Goal: Task Accomplishment & Management: Use online tool/utility

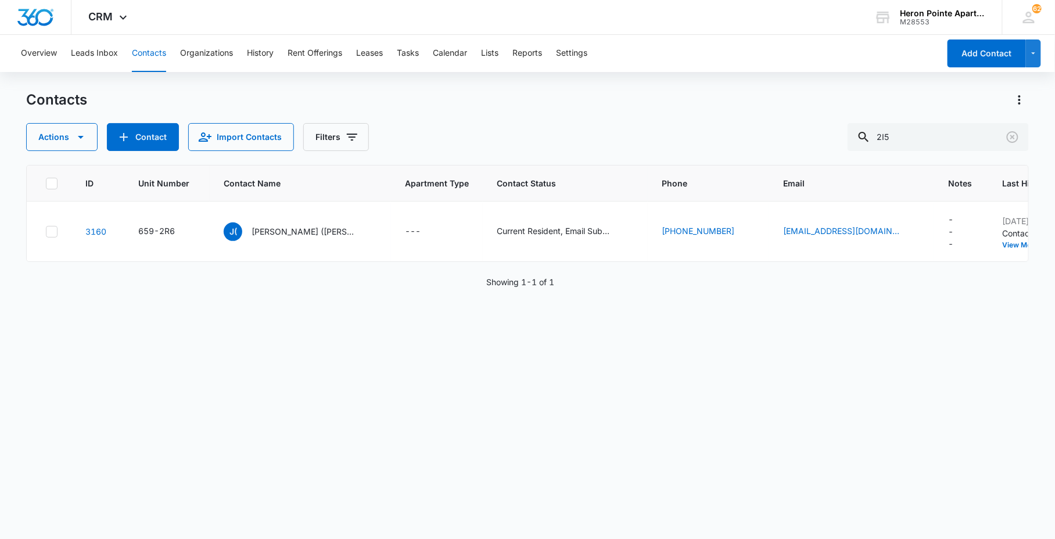
type input "2I5"
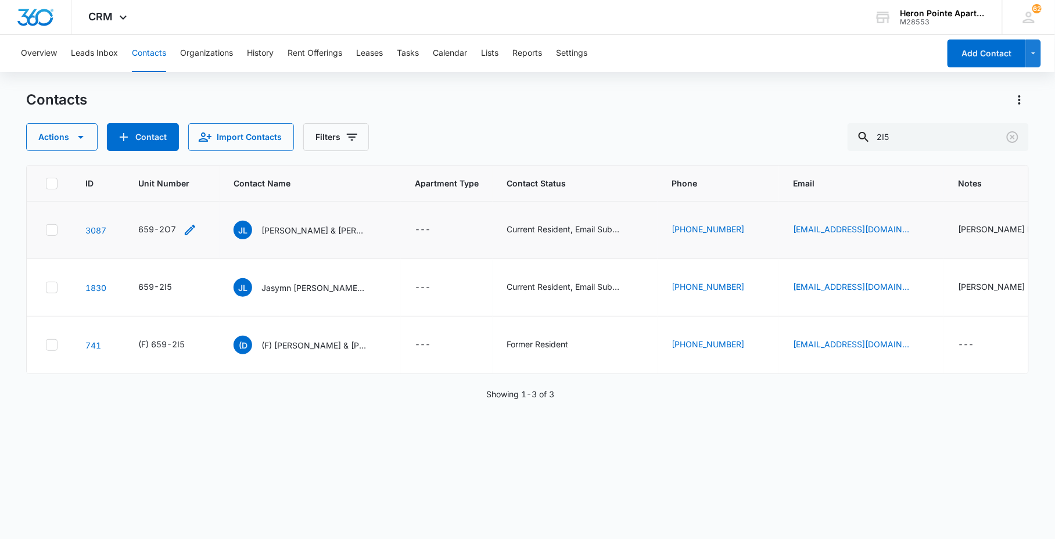
click at [190, 228] on icon "Unit Number - 659-2O7 - Select to Edit Field" at bounding box center [190, 230] width 10 height 10
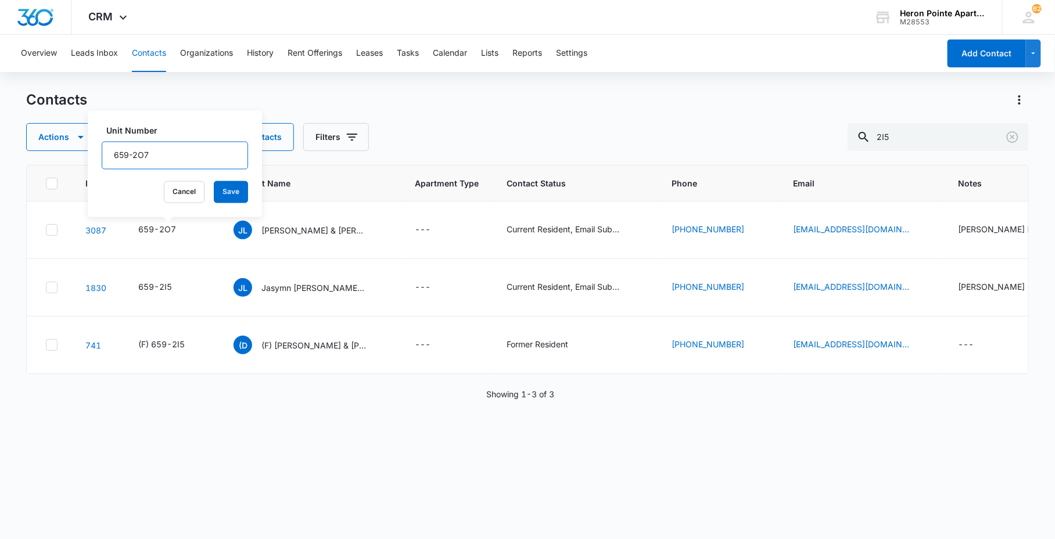
drag, startPoint x: 143, startPoint y: 155, endPoint x: 257, endPoint y: 171, distance: 115.0
click at [225, 160] on input "659-2O7" at bounding box center [175, 156] width 146 height 28
type input "659-2I5"
click at [217, 188] on button "Save" at bounding box center [231, 192] width 34 height 22
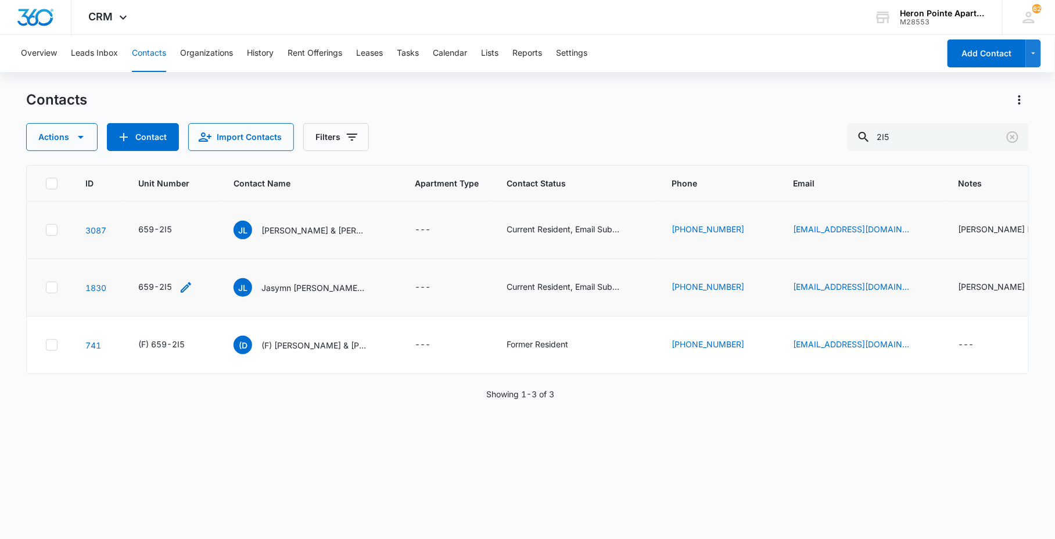
click at [190, 282] on icon "Unit Number - 659-2I5 - Select to Edit Field" at bounding box center [186, 288] width 14 height 14
click at [107, 212] on input "659-2I5" at bounding box center [173, 213] width 146 height 28
type input "(f) 659-2I5"
click at [236, 246] on div "Unit Number (f) 659-2I5 Cancel Save" at bounding box center [173, 221] width 174 height 106
click at [223, 249] on button "Save" at bounding box center [229, 249] width 34 height 22
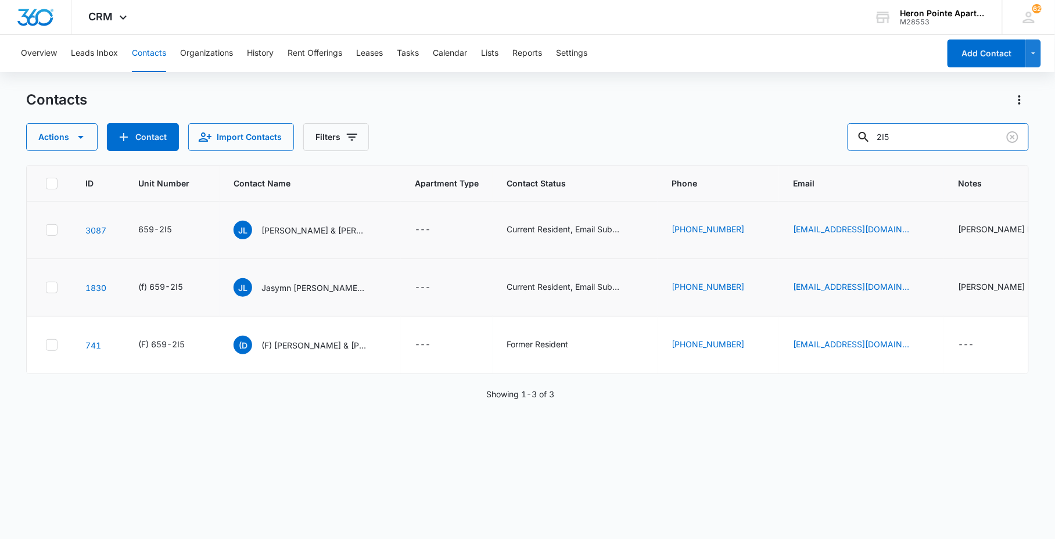
drag, startPoint x: 910, startPoint y: 143, endPoint x: 680, endPoint y: 125, distance: 230.7
click at [761, 155] on div "Contacts Actions Contact Import Contacts Filters 2I5 ID Unit Number Contact Nam…" at bounding box center [527, 314] width 1002 height 447
type input "Q7"
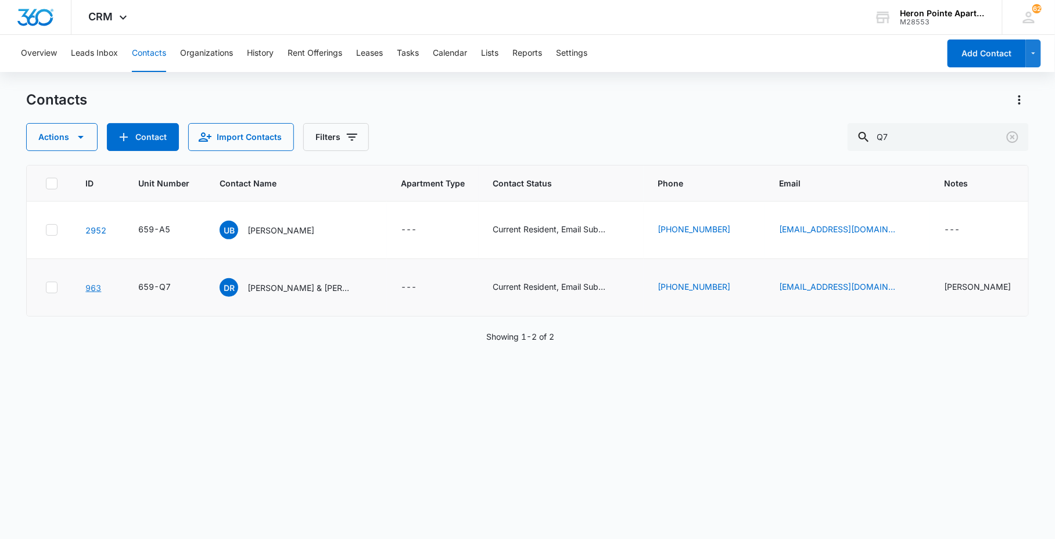
click at [95, 283] on link "963" at bounding box center [93, 288] width 16 height 10
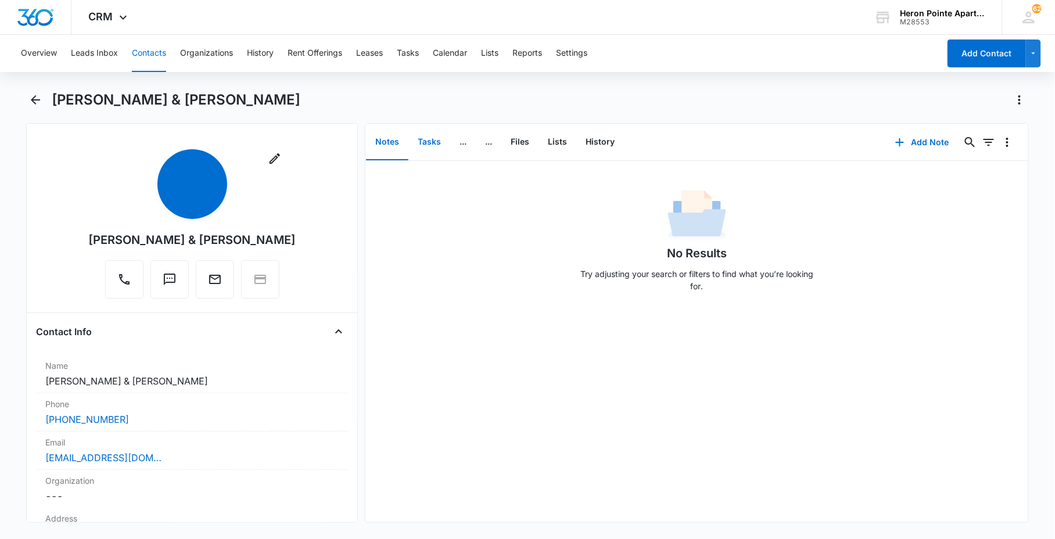
click at [427, 140] on button "Tasks" at bounding box center [429, 142] width 42 height 36
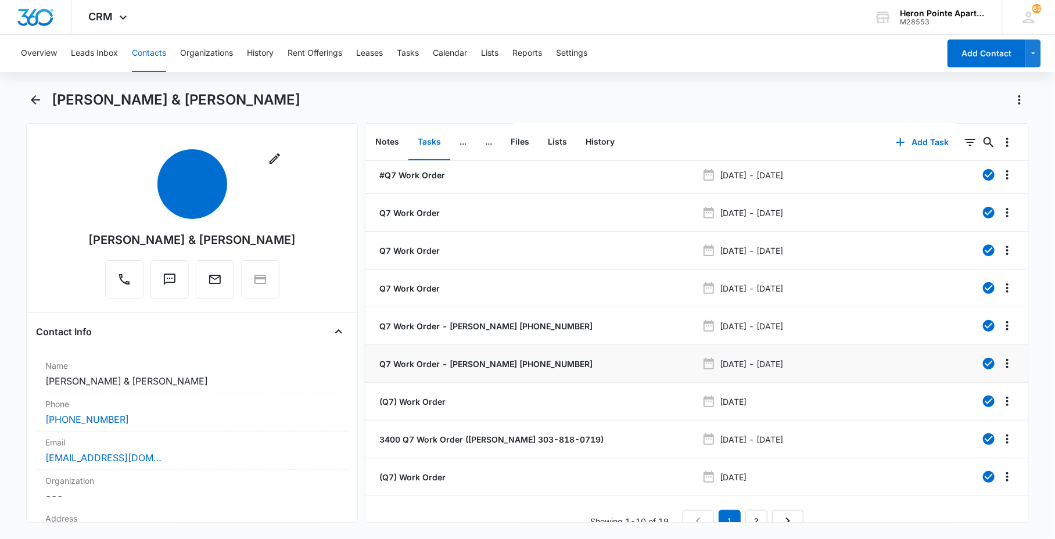
scroll to position [62, 0]
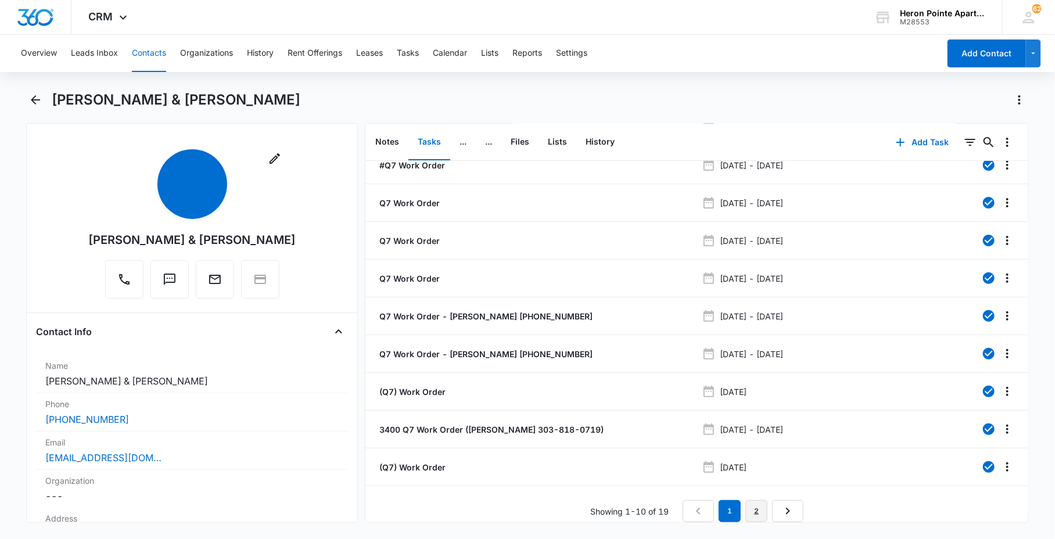
click at [753, 504] on link "2" at bounding box center [756, 511] width 22 height 22
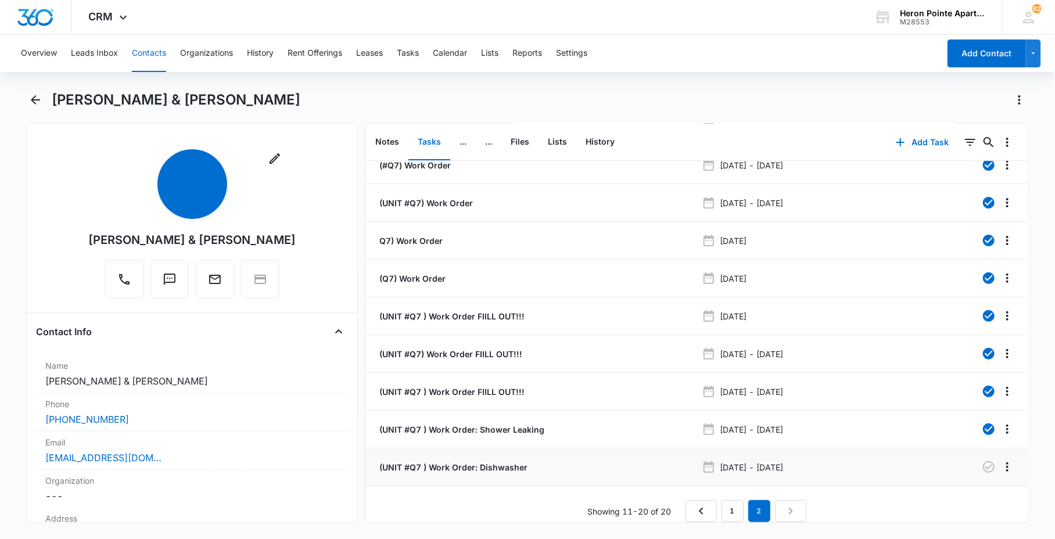
click at [482, 461] on p "(UNIT #Q7 ) Work Order: Dishwasher" at bounding box center [452, 467] width 150 height 12
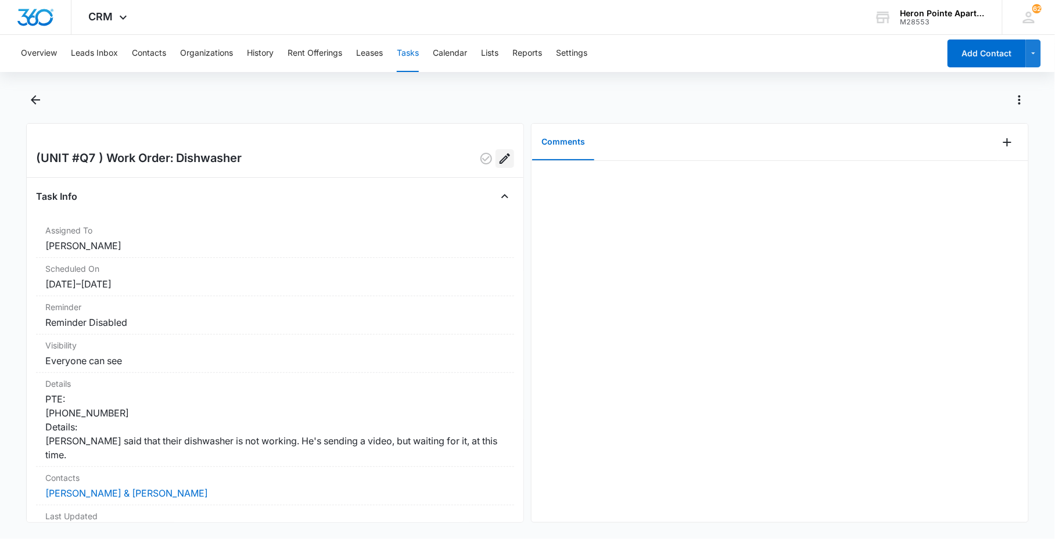
click at [500, 160] on icon "Edit" at bounding box center [505, 158] width 10 height 10
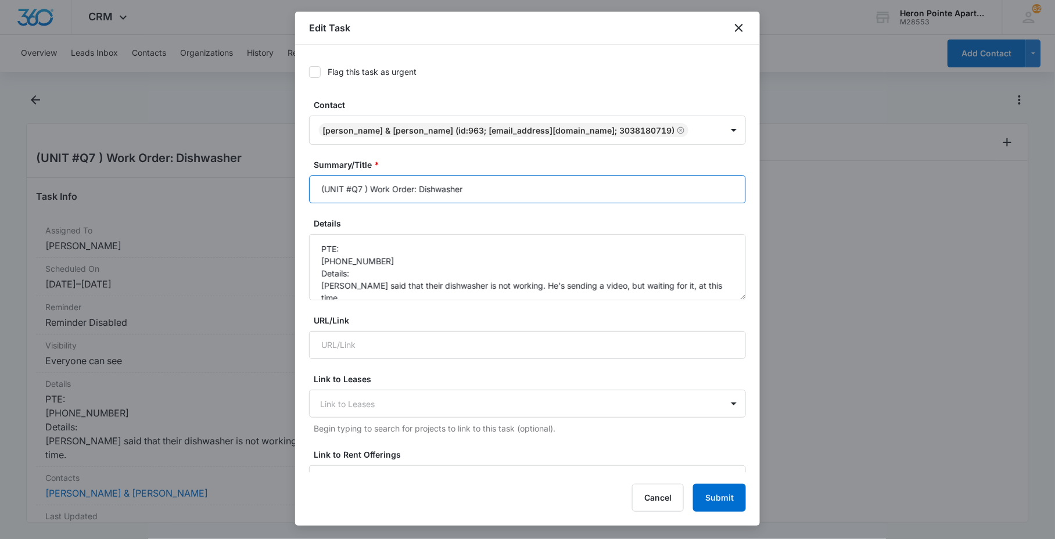
click at [418, 190] on input "(UNIT #Q7 ) Work Order: Dishwasher" at bounding box center [527, 189] width 437 height 28
type input "(UNIT #Q7 ) Work Order: Screeching Dishwasher"
click at [472, 288] on textarea "PTE: [PHONE_NUMBER] Details: [PERSON_NAME] said that their dishwasher is not wo…" at bounding box center [527, 267] width 437 height 66
click at [505, 286] on textarea "PTE: [PHONE_NUMBER] Details: [PERSON_NAME] said that their dishwasher is not wo…" at bounding box center [527, 267] width 437 height 66
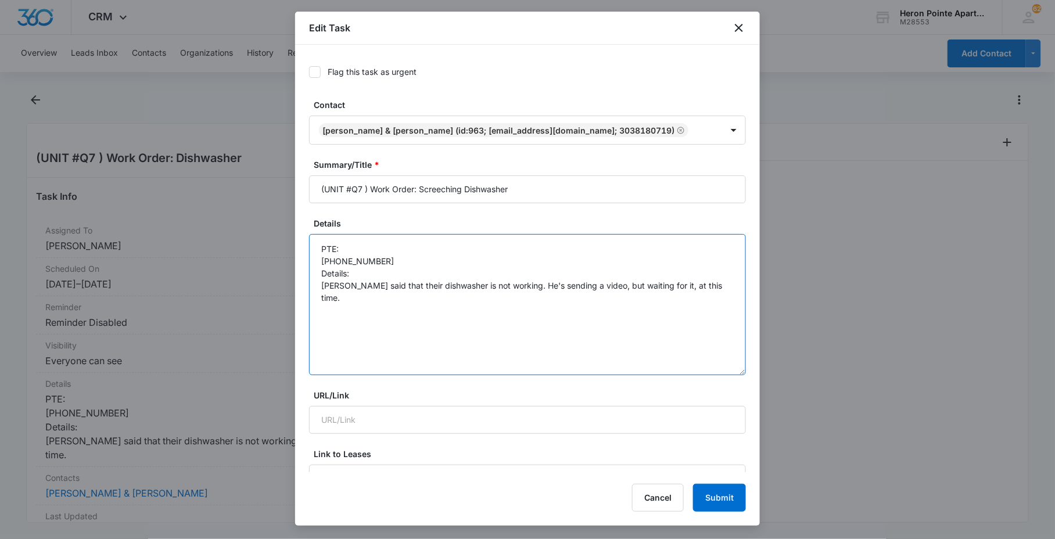
drag, startPoint x: 730, startPoint y: 293, endPoint x: 730, endPoint y: 368, distance: 74.9
click at [730, 368] on textarea "PTE: [PHONE_NUMBER] Details: [PERSON_NAME] said that their dishwasher is not wo…" at bounding box center [527, 304] width 437 height 141
drag, startPoint x: 713, startPoint y: 293, endPoint x: 505, endPoint y: 303, distance: 208.1
click at [503, 304] on textarea "PTE: [PHONE_NUMBER] Details: [PERSON_NAME] said that their dishwasher is not wo…" at bounding box center [527, 304] width 437 height 141
drag, startPoint x: 550, startPoint y: 276, endPoint x: 756, endPoint y: 281, distance: 206.2
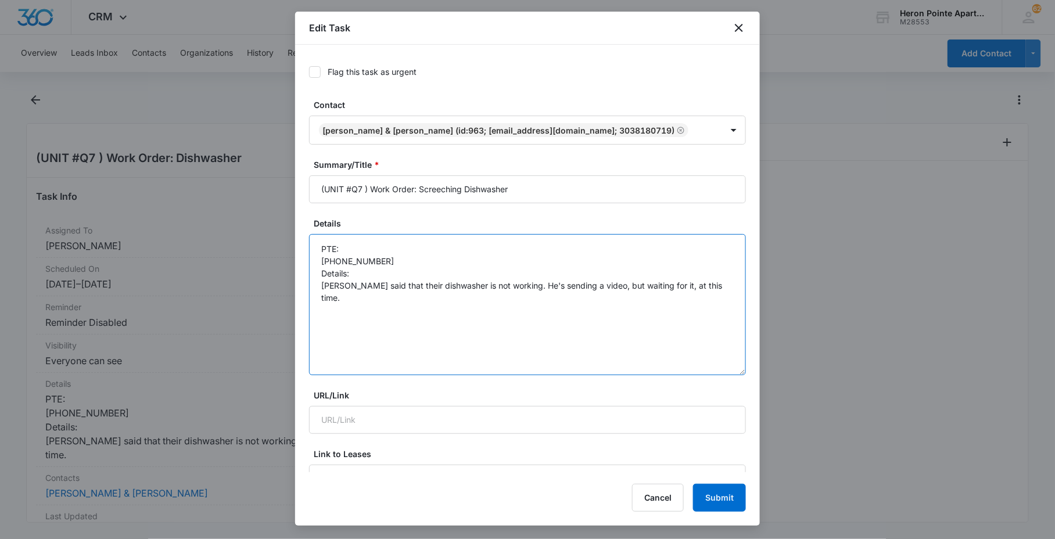
click at [756, 281] on div "Flag this task as urgent Contact [PERSON_NAME] & [PERSON_NAME] (ID:963; [EMAIL_…" at bounding box center [527, 258] width 465 height 427
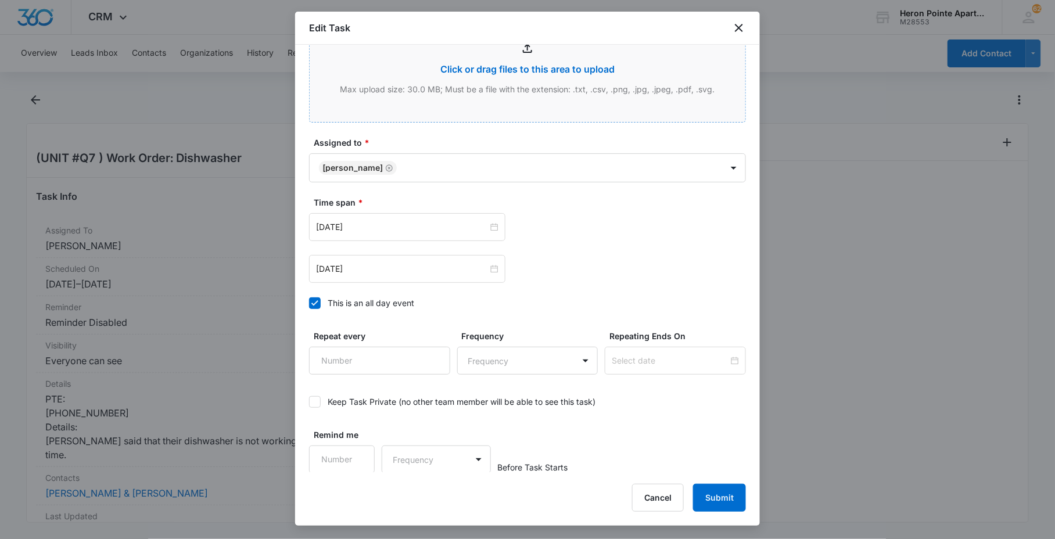
scroll to position [634, 0]
type textarea "PTE: [PHONE_NUMBER] Details: Tenant's dishwasher is making a really loud screec…"
click at [728, 497] on button "Submit" at bounding box center [719, 498] width 53 height 28
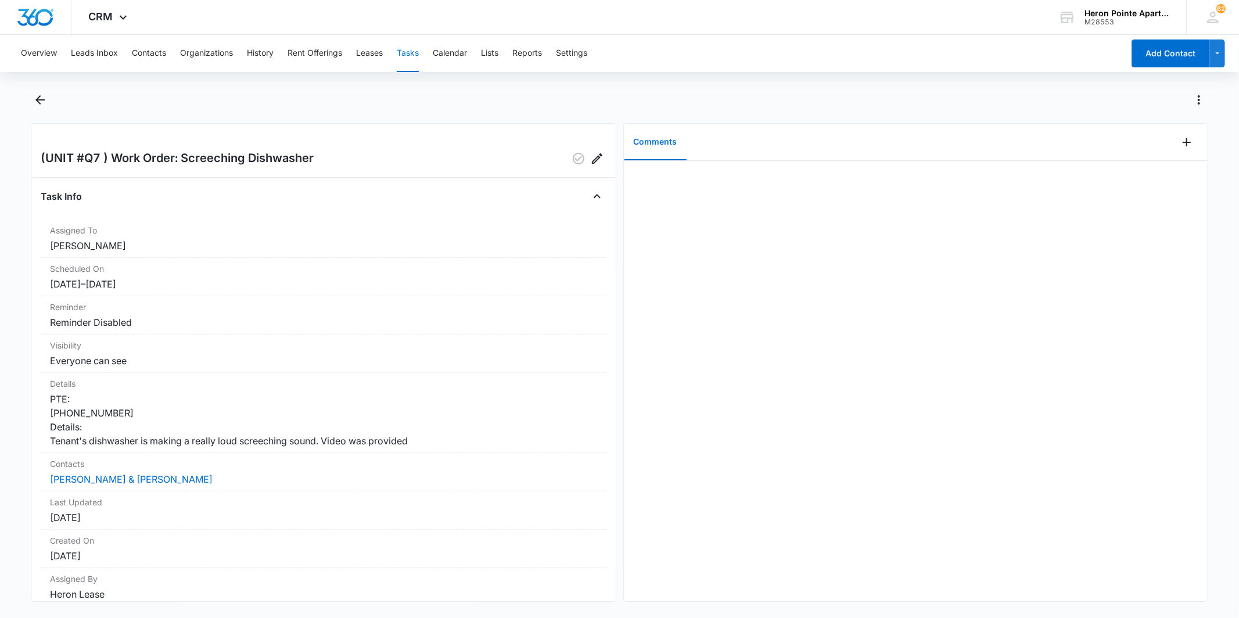
click at [28, 103] on main "(UNIT #Q7 ) Work Order: Screeching Dishwasher Task Info Assigned To [PERSON_NAM…" at bounding box center [619, 353] width 1239 height 525
click at [39, 103] on icon "Back" at bounding box center [40, 100] width 14 height 14
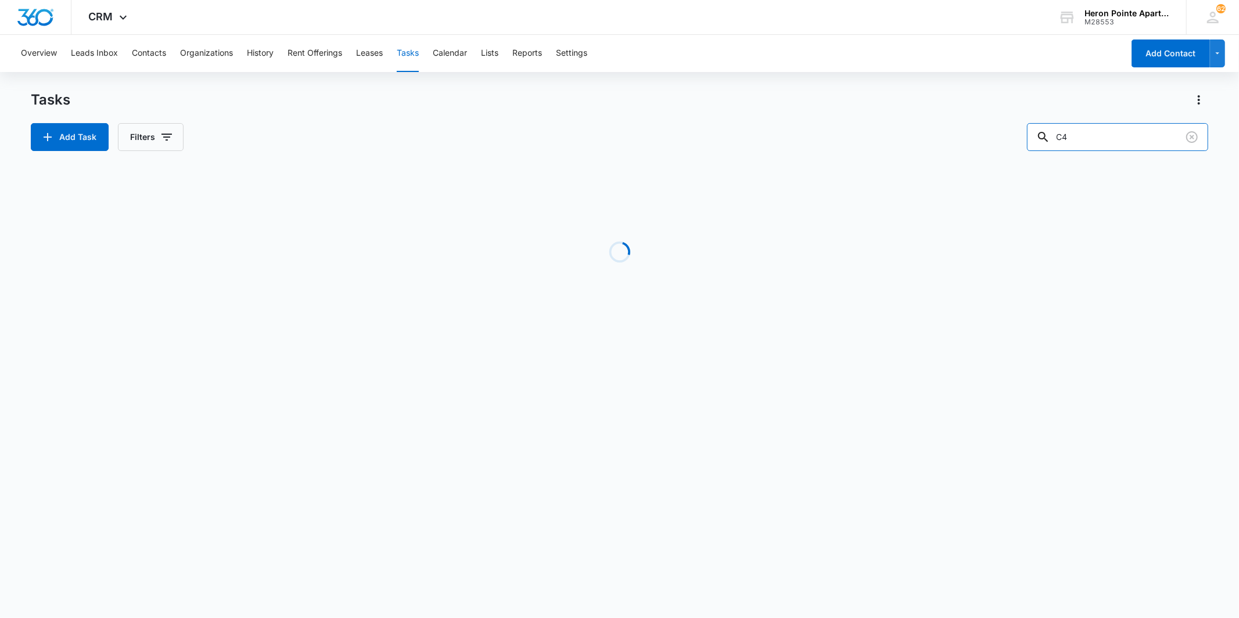
drag, startPoint x: 1123, startPoint y: 140, endPoint x: 874, endPoint y: 142, distance: 248.6
click at [924, 142] on div "Add Task Filters C4" at bounding box center [619, 137] width 1177 height 28
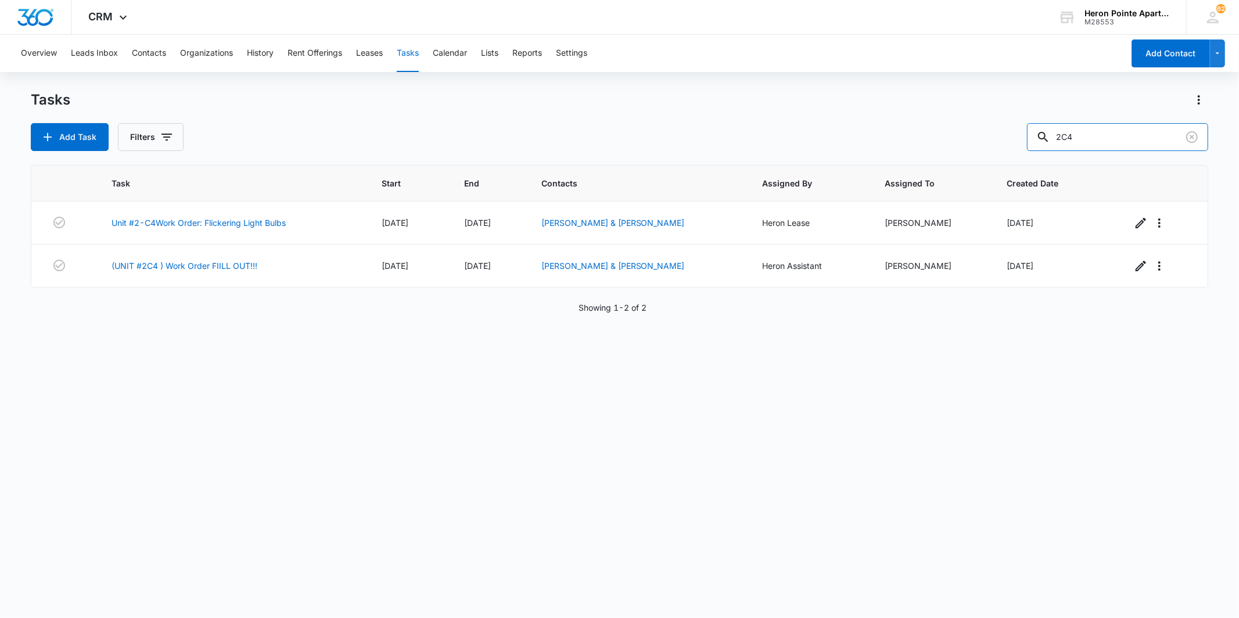
type input "2C4"
click at [155, 56] on button "Contacts" at bounding box center [149, 53] width 34 height 37
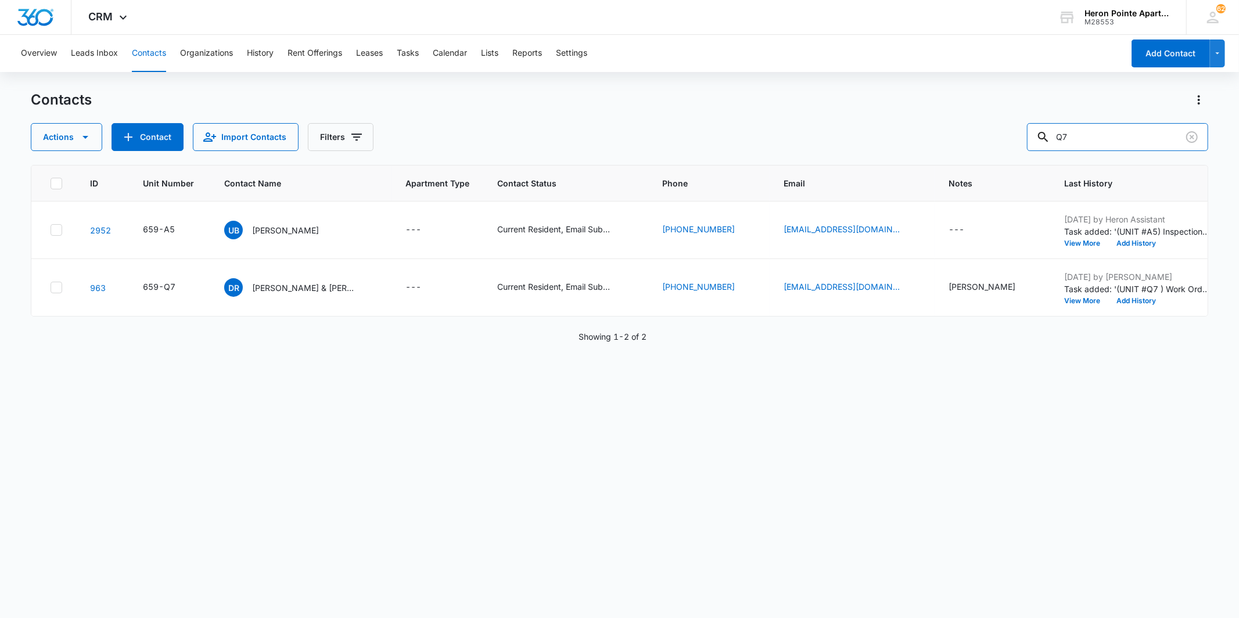
click at [965, 141] on div "Actions Contact Import Contacts Filters Q7" at bounding box center [619, 137] width 1177 height 28
type input "2c4"
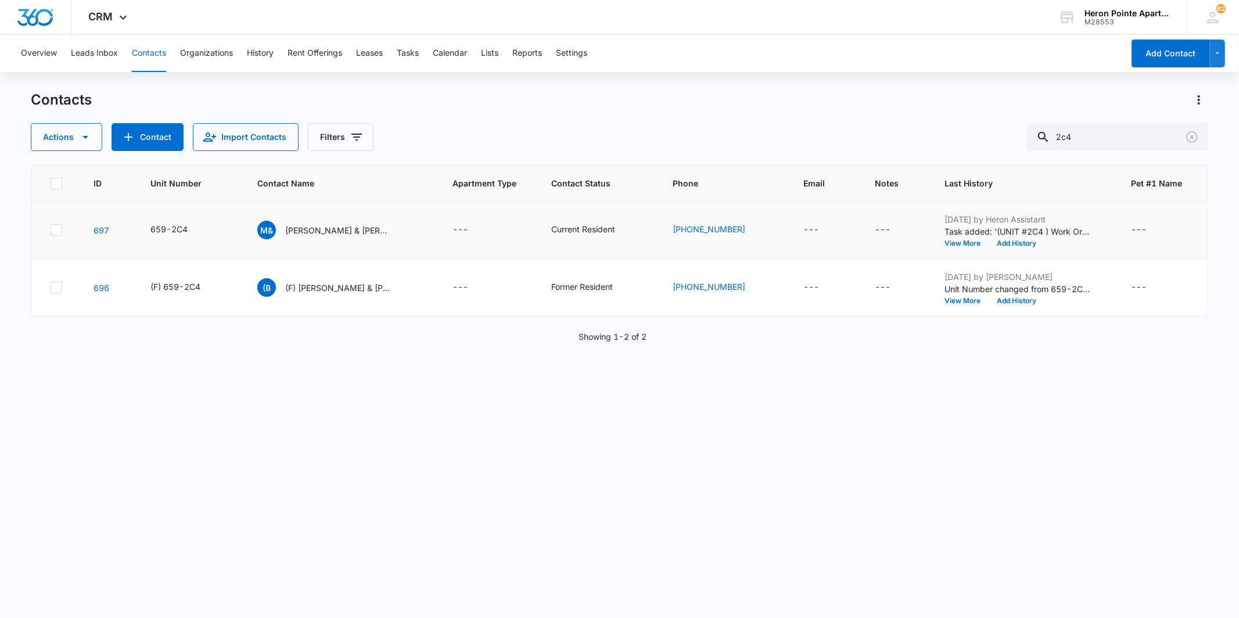
click at [115, 231] on td "697" at bounding box center [108, 231] width 57 height 58
click at [105, 230] on link "697" at bounding box center [102, 230] width 16 height 10
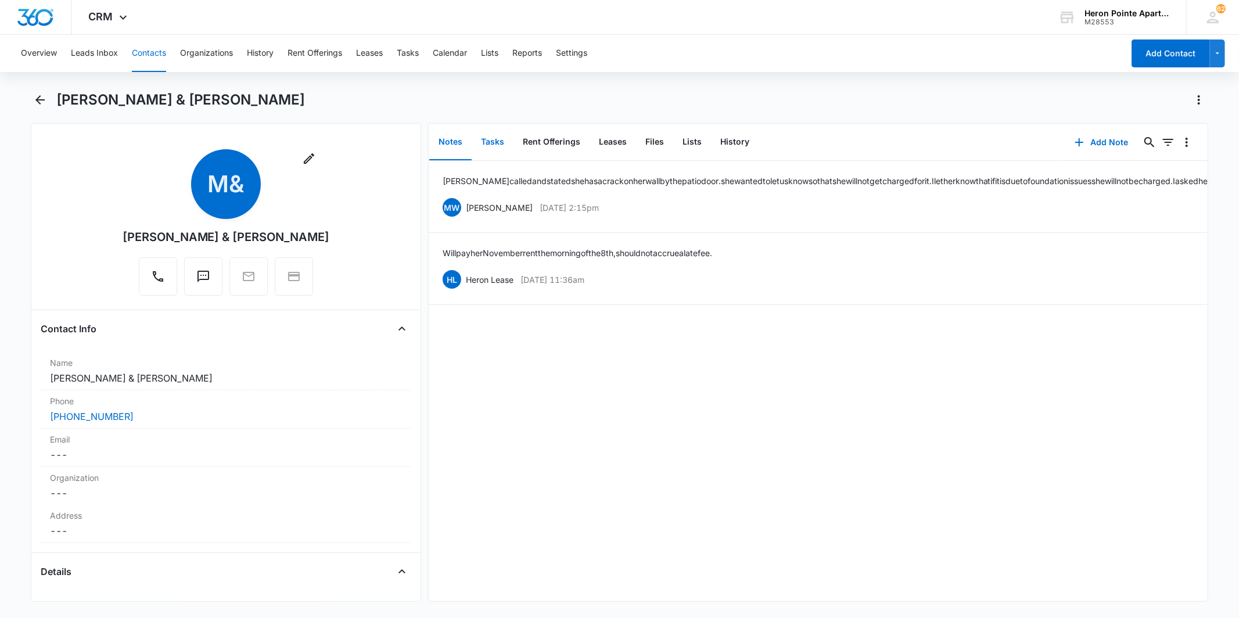
click at [498, 142] on button "Tasks" at bounding box center [493, 142] width 42 height 36
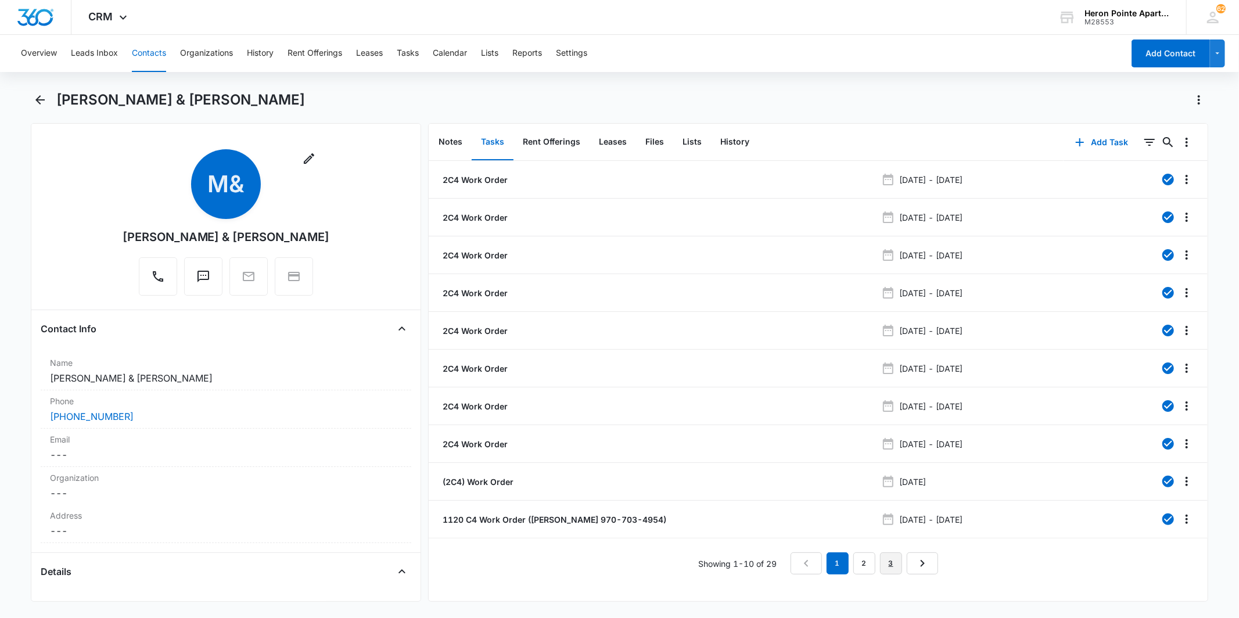
click at [880, 538] on link "3" at bounding box center [891, 563] width 22 height 22
